Goal: Transaction & Acquisition: Obtain resource

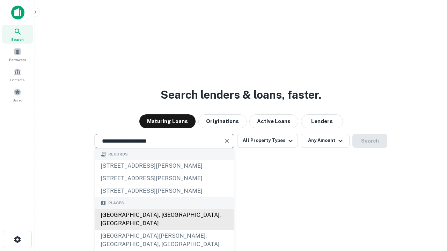
click at [164, 230] on div "Santa Monica, CA, USA" at bounding box center [164, 219] width 139 height 21
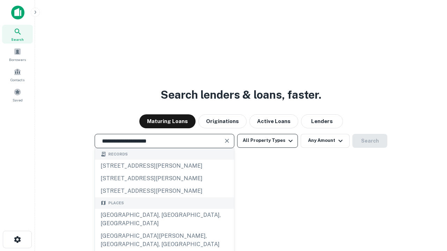
click at [267, 141] on button "All Property Types" at bounding box center [267, 141] width 61 height 14
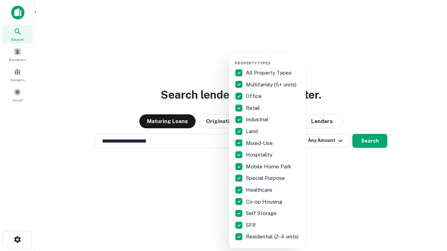
type input "**********"
click at [273, 59] on button "button" at bounding box center [272, 59] width 77 height 0
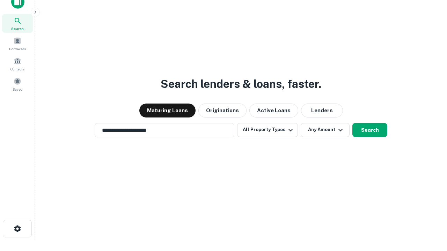
scroll to position [4, 84]
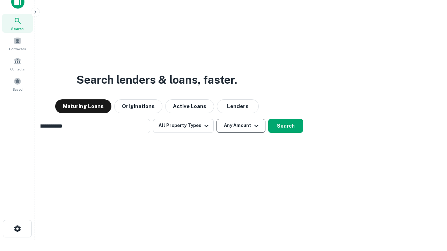
click at [216, 119] on button "Any Amount" at bounding box center [240, 126] width 49 height 14
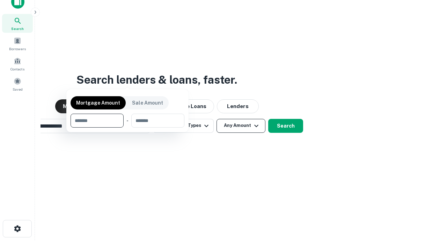
scroll to position [11, 0]
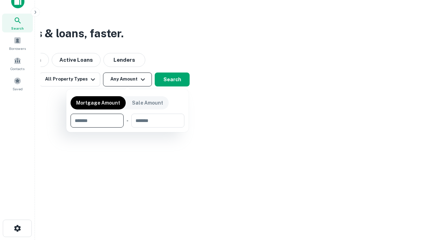
type input "*******"
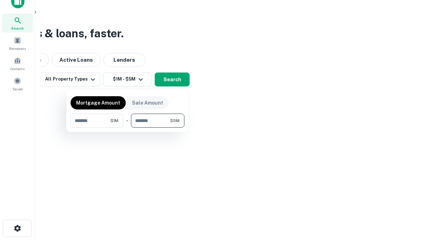
type input "*******"
click at [127, 128] on button "button" at bounding box center [127, 128] width 114 height 0
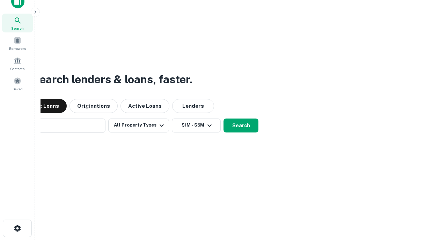
scroll to position [11, 0]
click at [223, 119] on button "Search" at bounding box center [240, 126] width 35 height 14
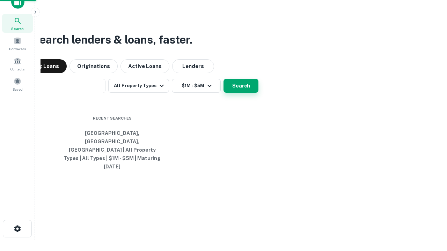
scroll to position [11, 0]
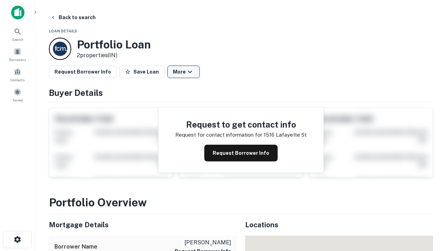
click at [183, 72] on button "More" at bounding box center [183, 72] width 32 height 13
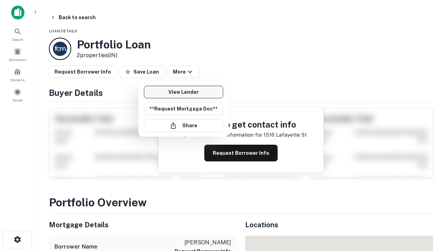
click at [183, 92] on link "View Lender" at bounding box center [183, 92] width 79 height 13
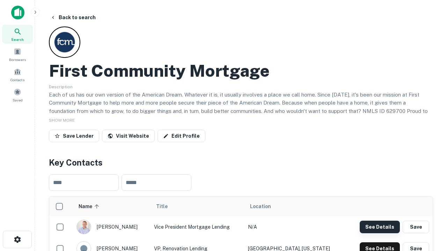
click at [379, 227] on button "See Details" at bounding box center [379, 227] width 40 height 13
